Goal: Transaction & Acquisition: Purchase product/service

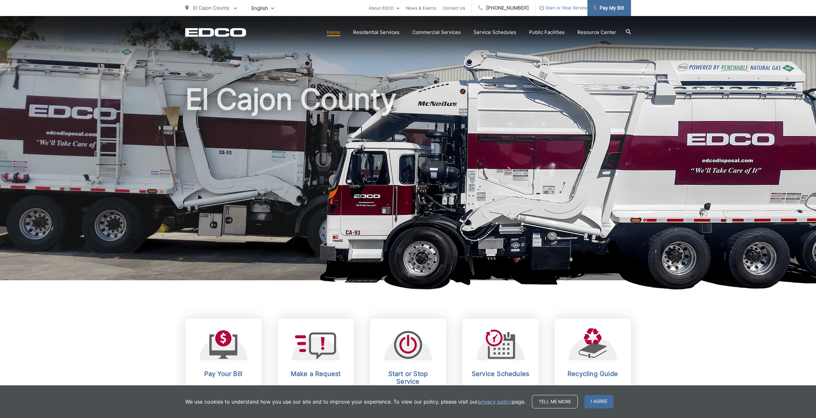
click at [614, 10] on span "Pay My Bill" at bounding box center [609, 8] width 30 height 8
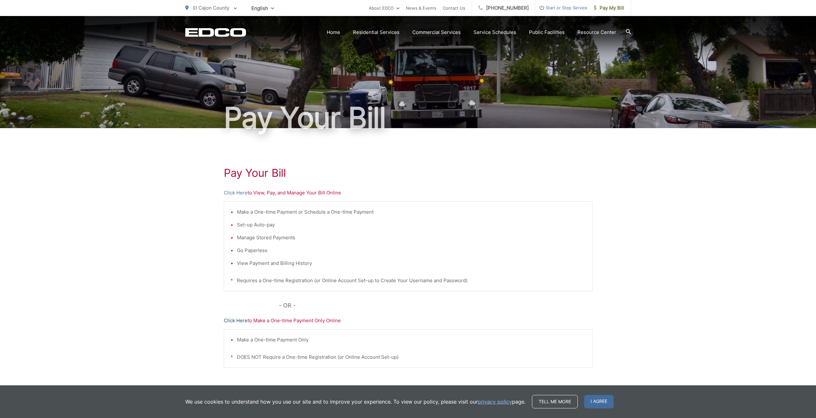
click at [235, 319] on link "Click Here" at bounding box center [236, 321] width 24 height 8
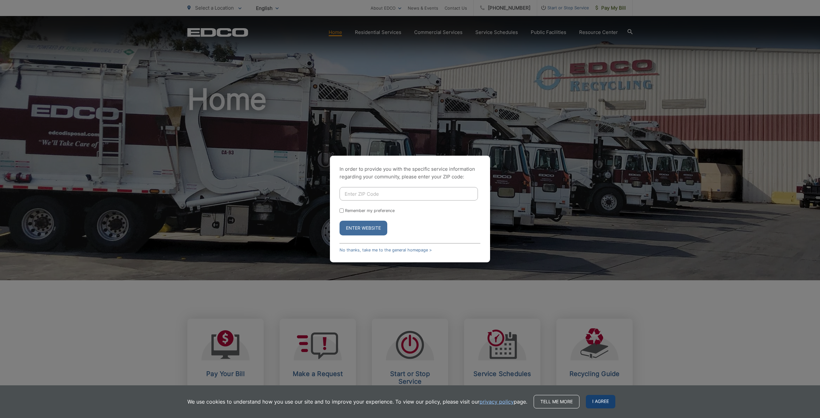
click at [602, 403] on span "I agree" at bounding box center [600, 401] width 29 height 13
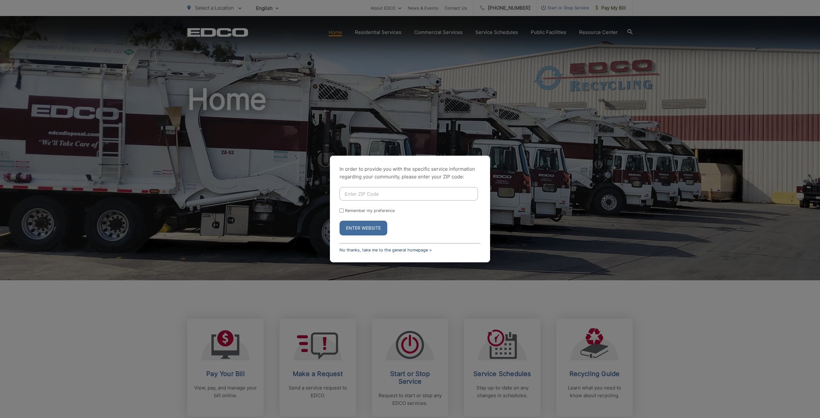
click at [389, 250] on link "No thanks, take me to the general homepage >" at bounding box center [386, 250] width 92 height 5
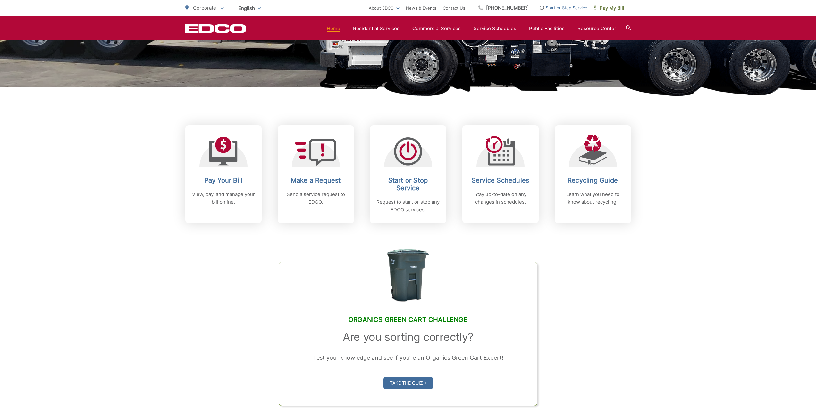
scroll to position [192, 0]
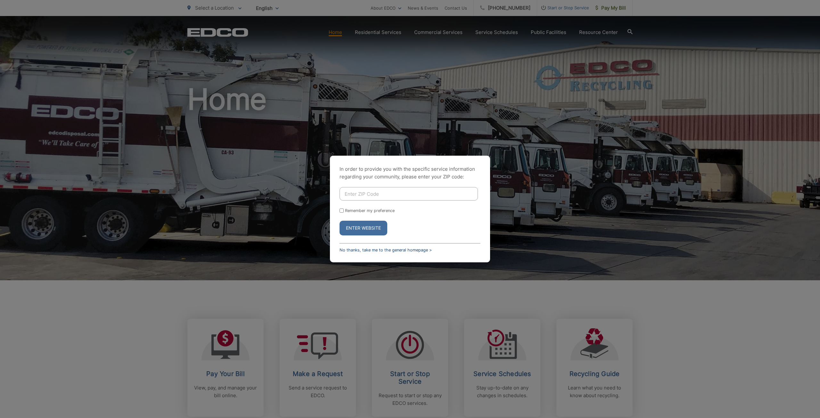
click at [394, 250] on link "No thanks, take me to the general homepage >" at bounding box center [386, 250] width 92 height 5
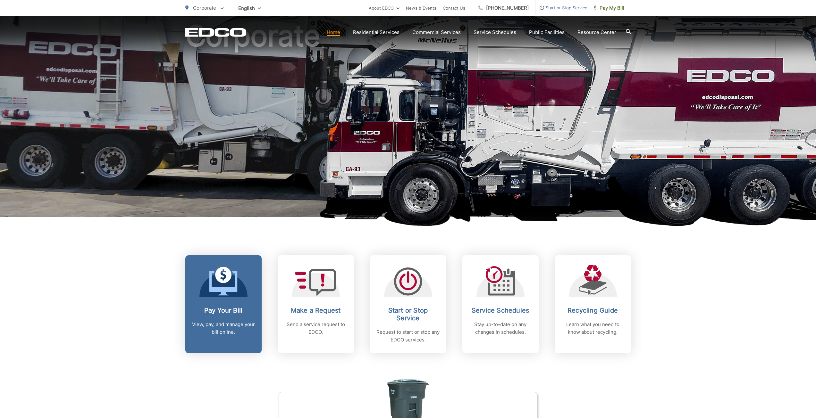
scroll to position [64, 0]
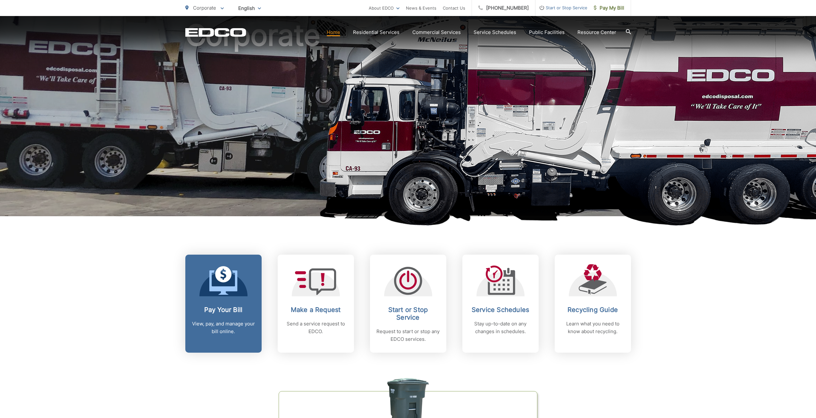
click at [229, 278] on icon at bounding box center [223, 274] width 16 height 16
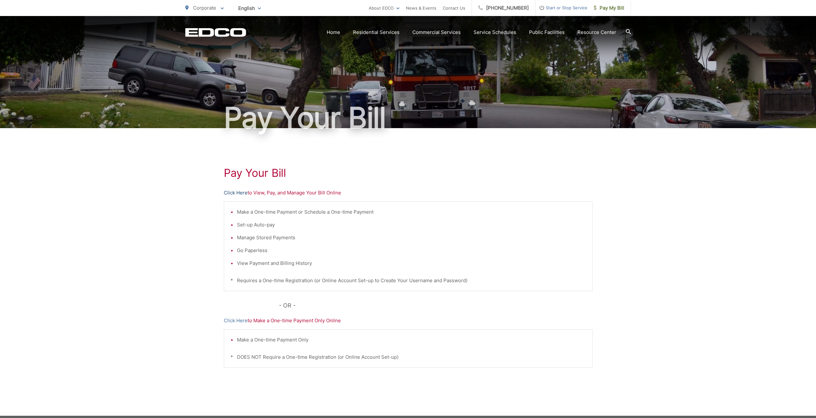
click at [239, 193] on link "Click Here" at bounding box center [236, 193] width 24 height 8
